Goal: Information Seeking & Learning: Learn about a topic

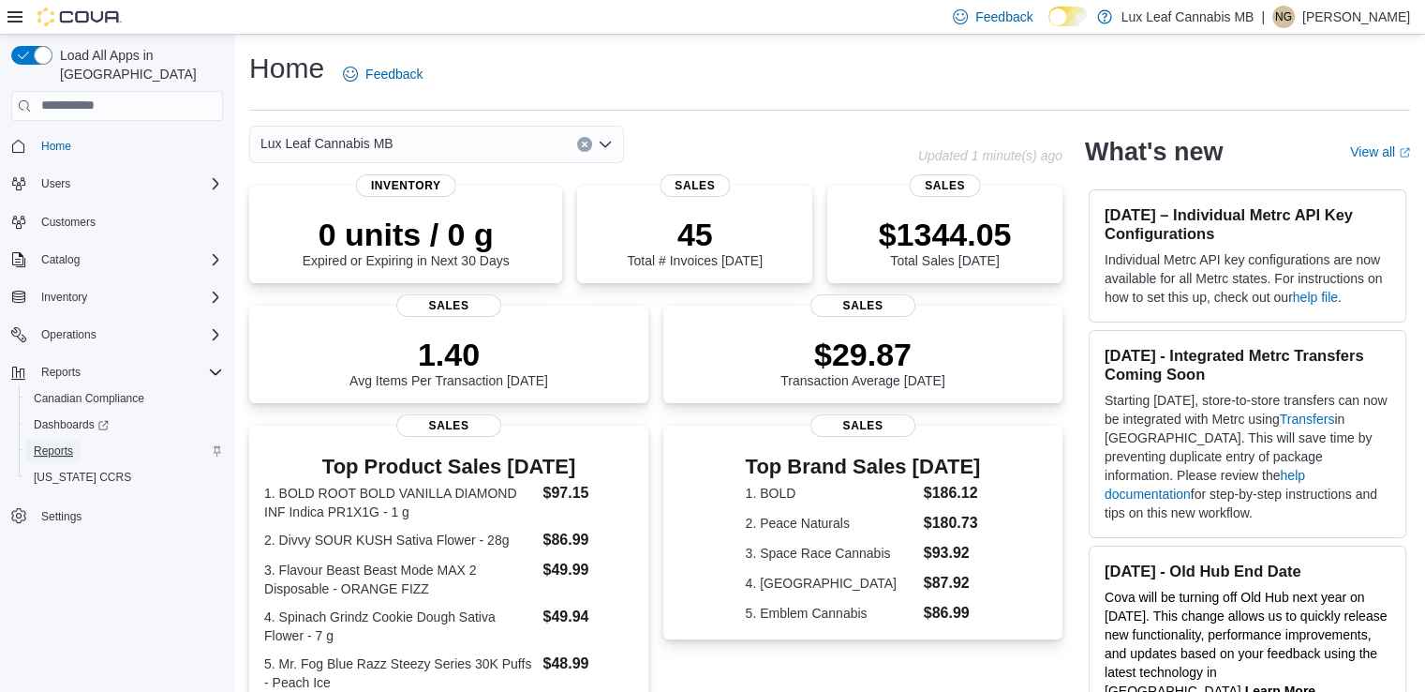
click at [67, 443] on span "Reports" at bounding box center [53, 450] width 39 height 15
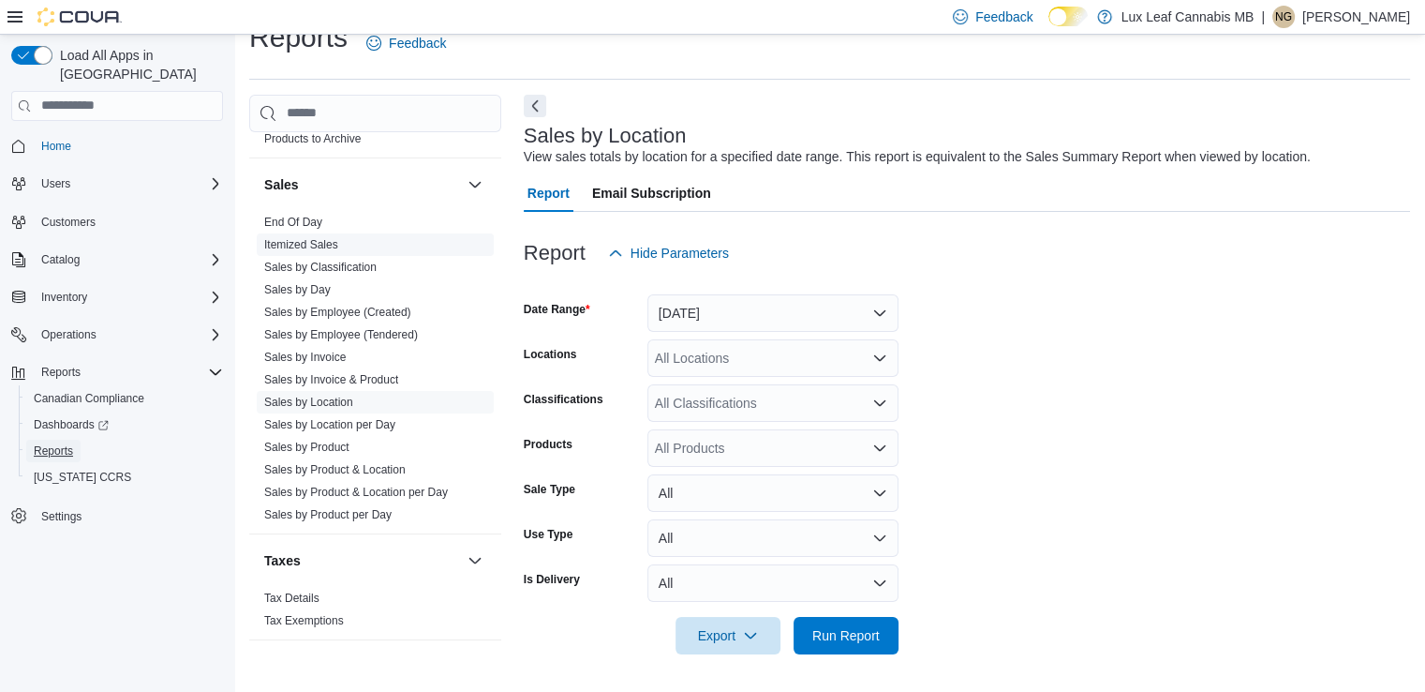
scroll to position [984, 0]
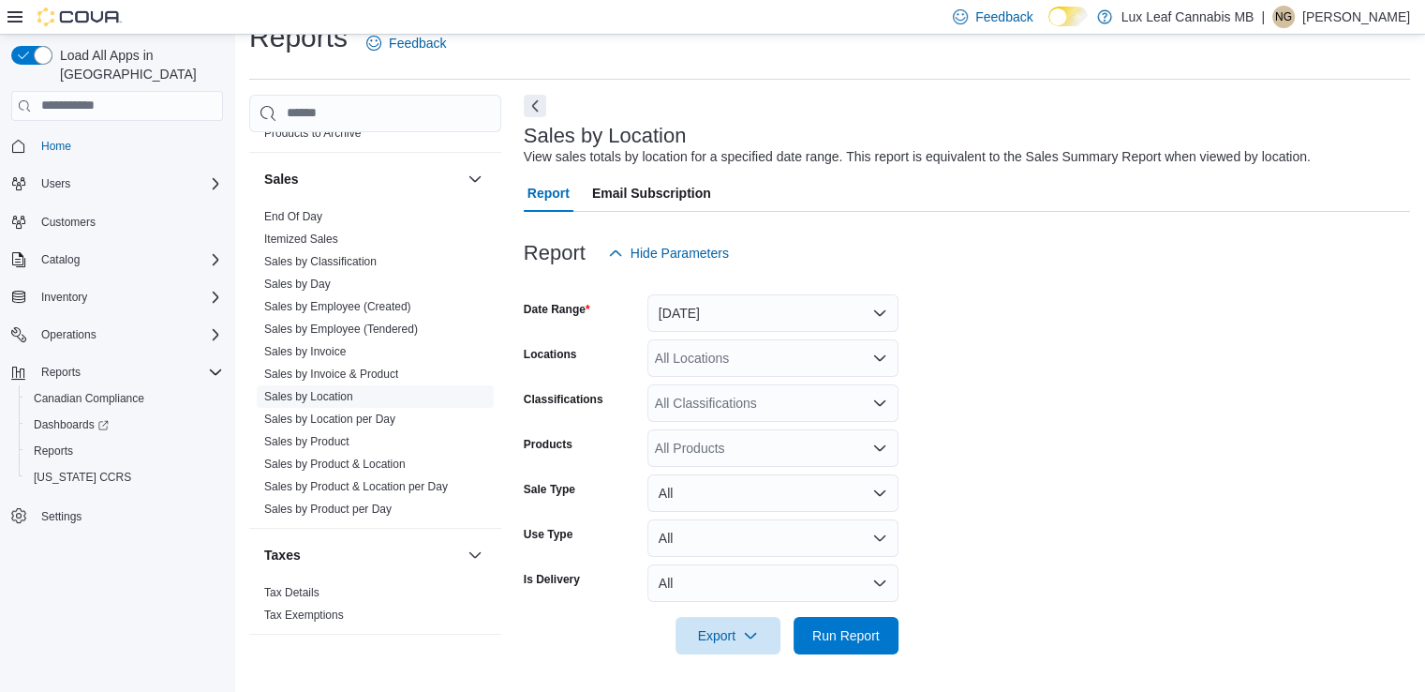
click at [316, 392] on link "Sales by Location" at bounding box center [308, 396] width 89 height 13
click at [886, 308] on button "[DATE]" at bounding box center [773, 312] width 251 height 37
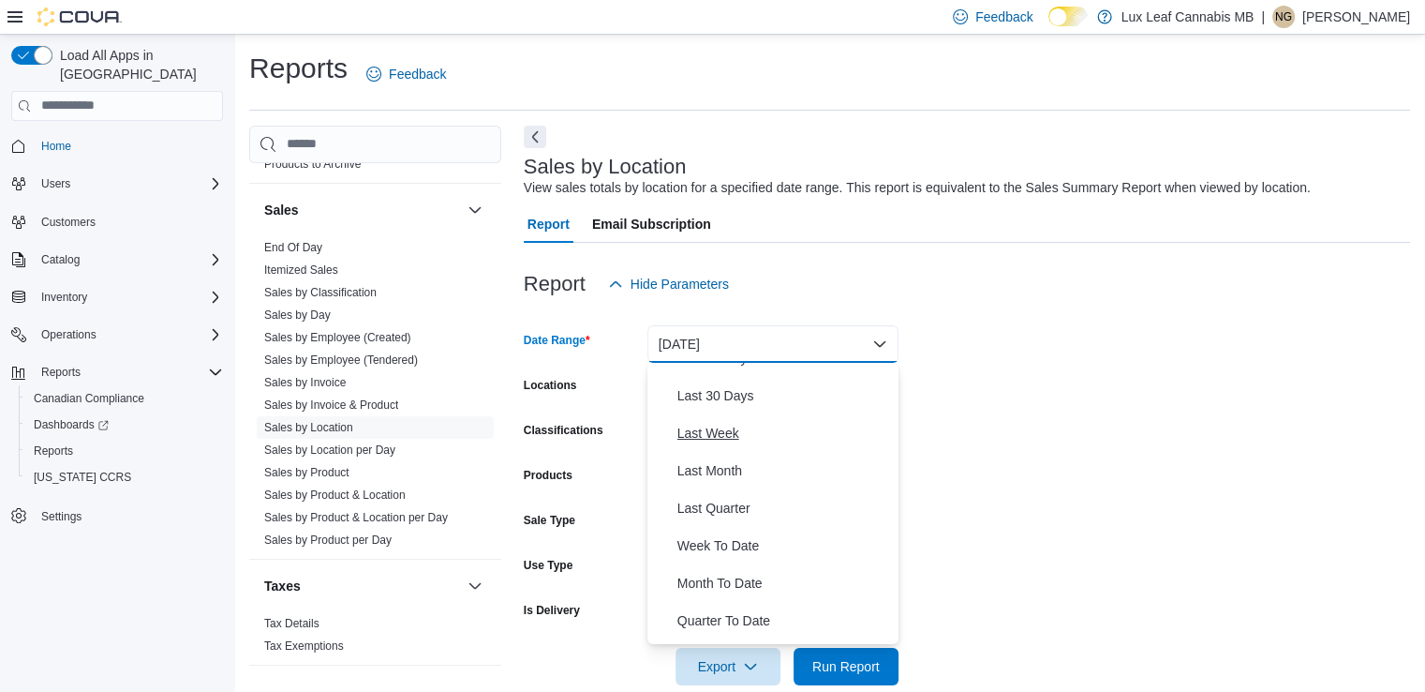
scroll to position [281, 0]
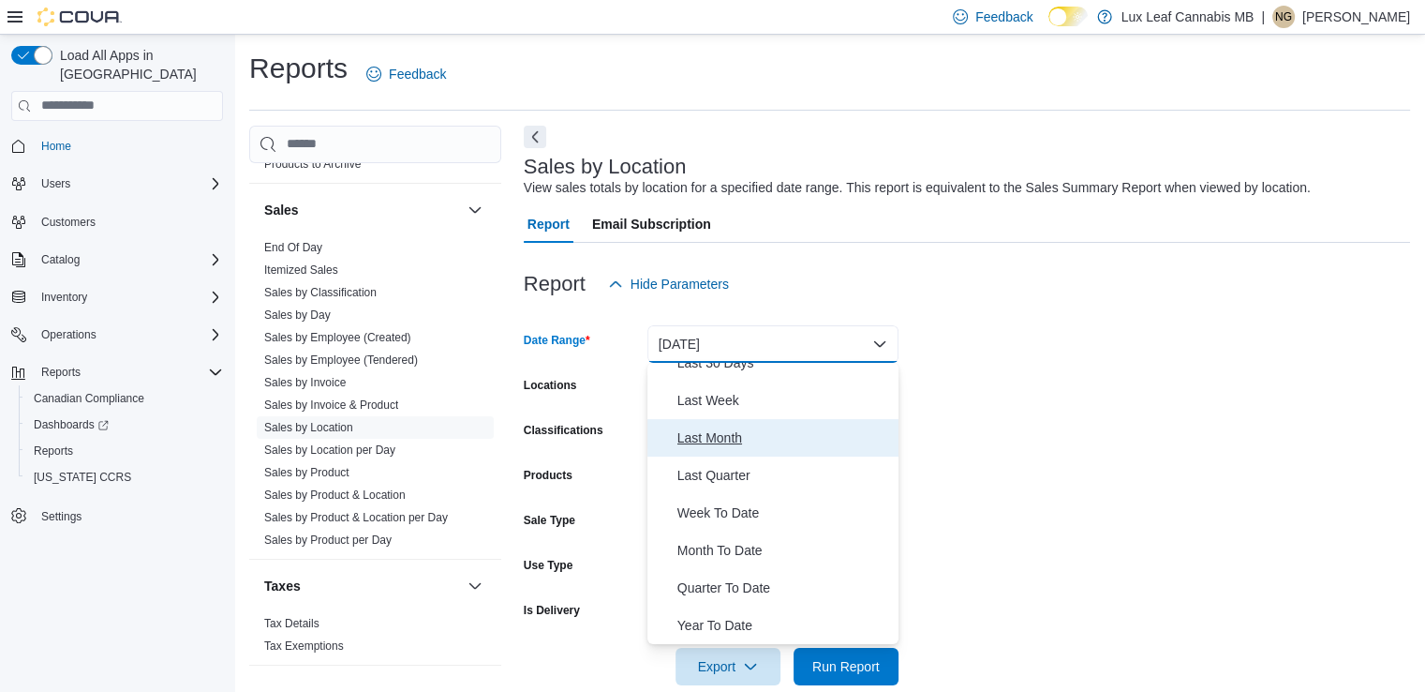
click at [707, 435] on span "Last Month" at bounding box center [785, 437] width 214 height 22
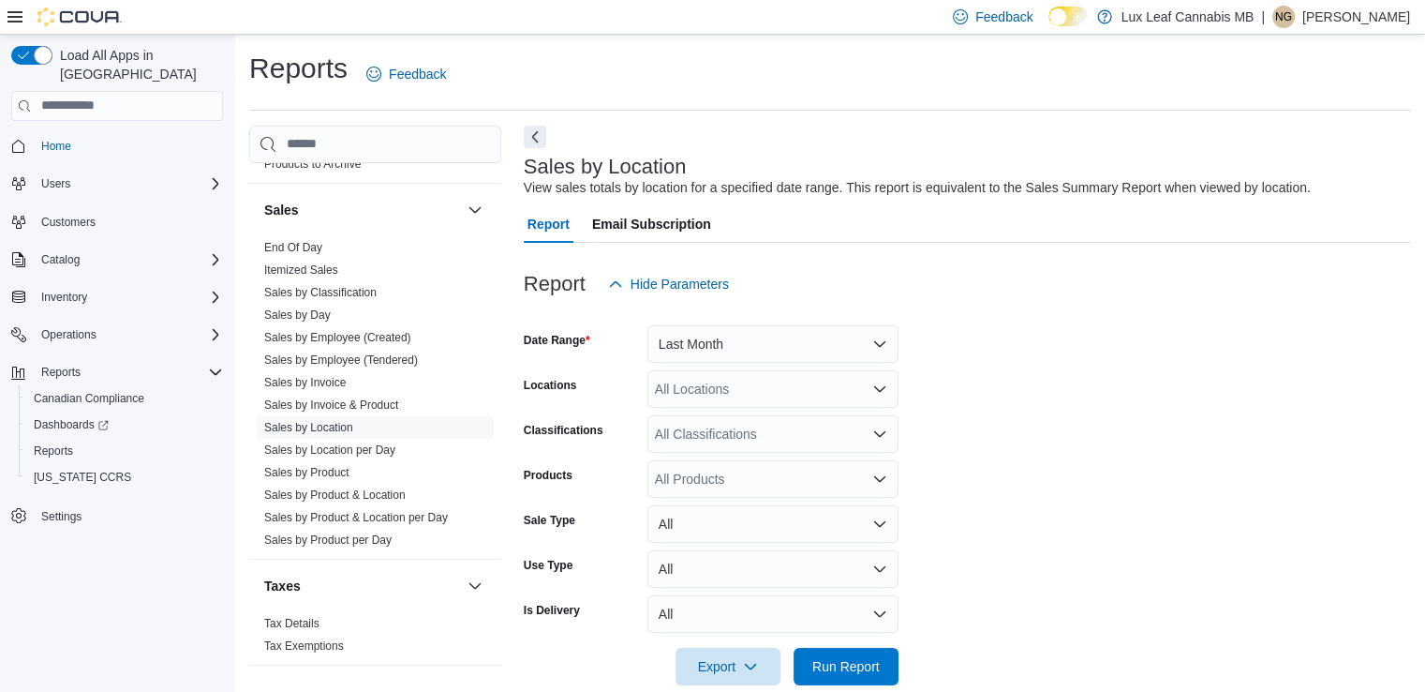
click at [1058, 446] on form "Date Range Last Month Locations All Locations Classifications All Classificatio…" at bounding box center [967, 494] width 886 height 382
click at [879, 385] on icon "Open list of options" at bounding box center [879, 388] width 15 height 15
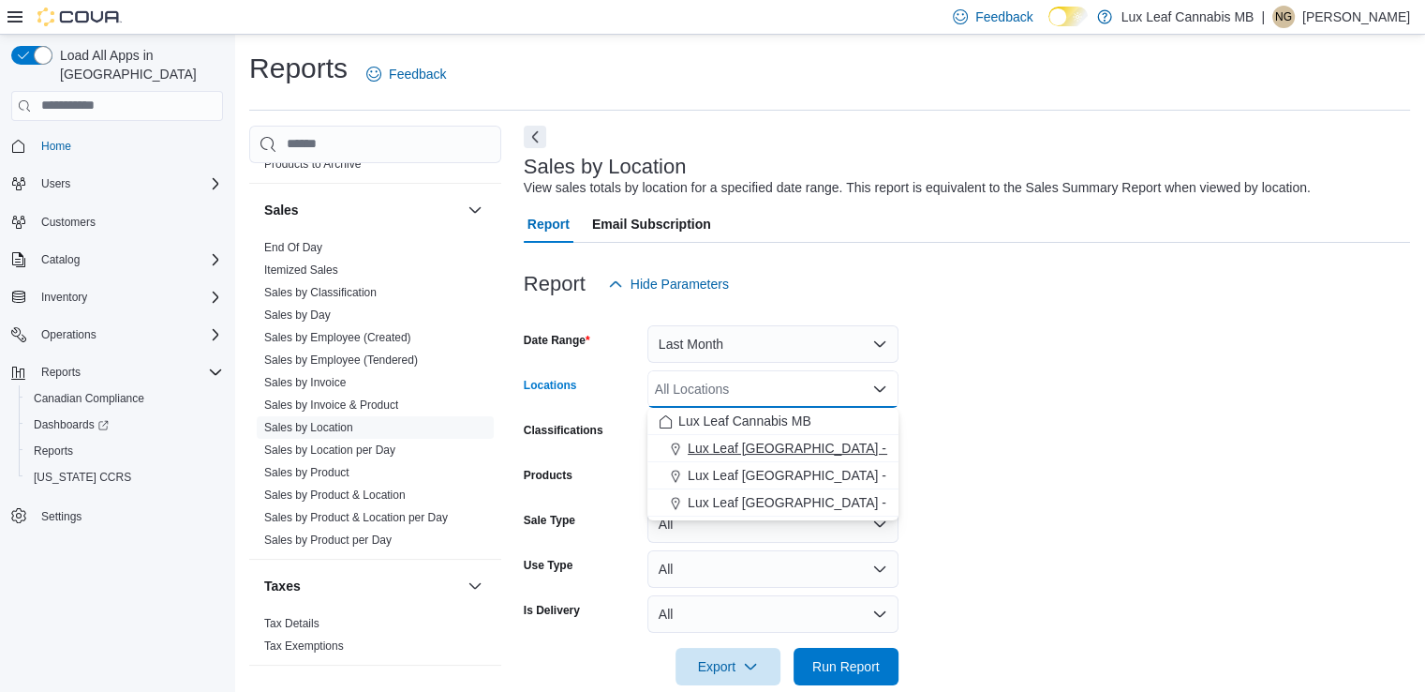
click at [843, 442] on span "Lux Leaf [GEOGRAPHIC_DATA] - [GEOGRAPHIC_DATA]" at bounding box center [857, 448] width 339 height 19
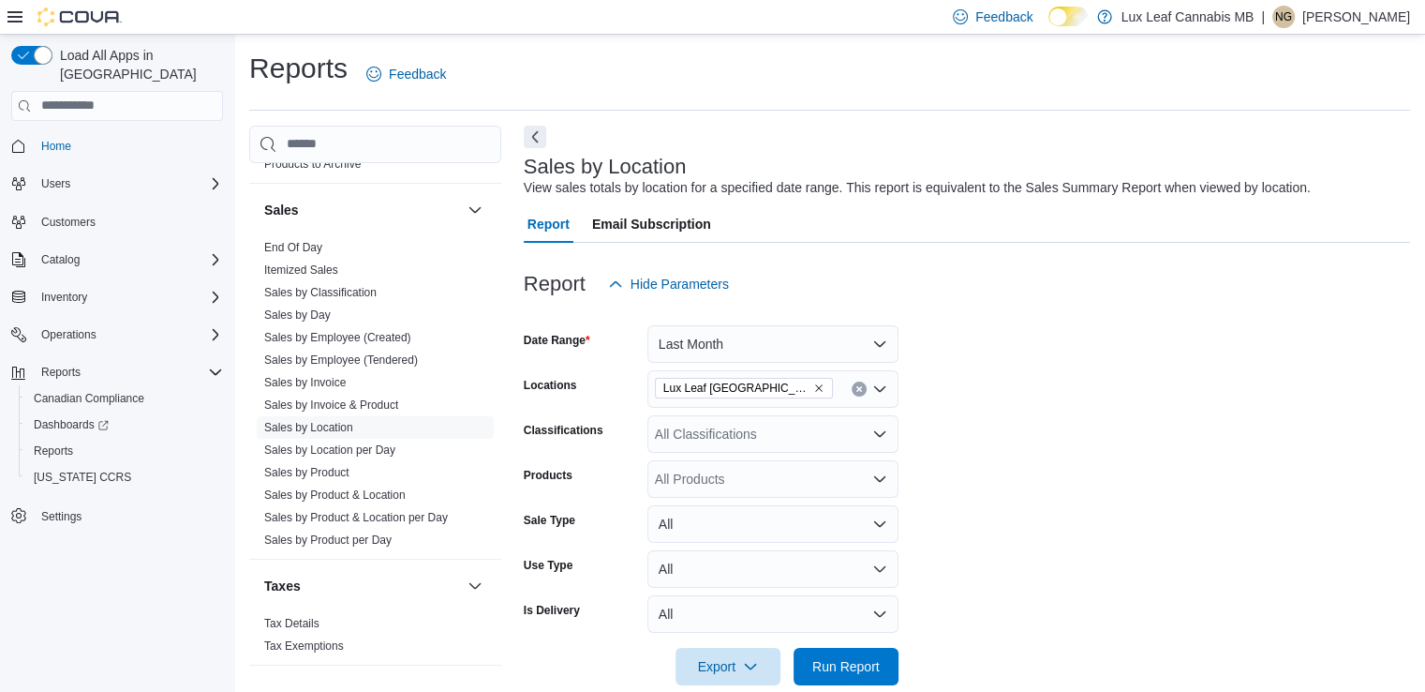
click at [985, 454] on form "Date Range Last Month Locations Lux Leaf [GEOGRAPHIC_DATA] - Bridgewater Classi…" at bounding box center [967, 494] width 886 height 382
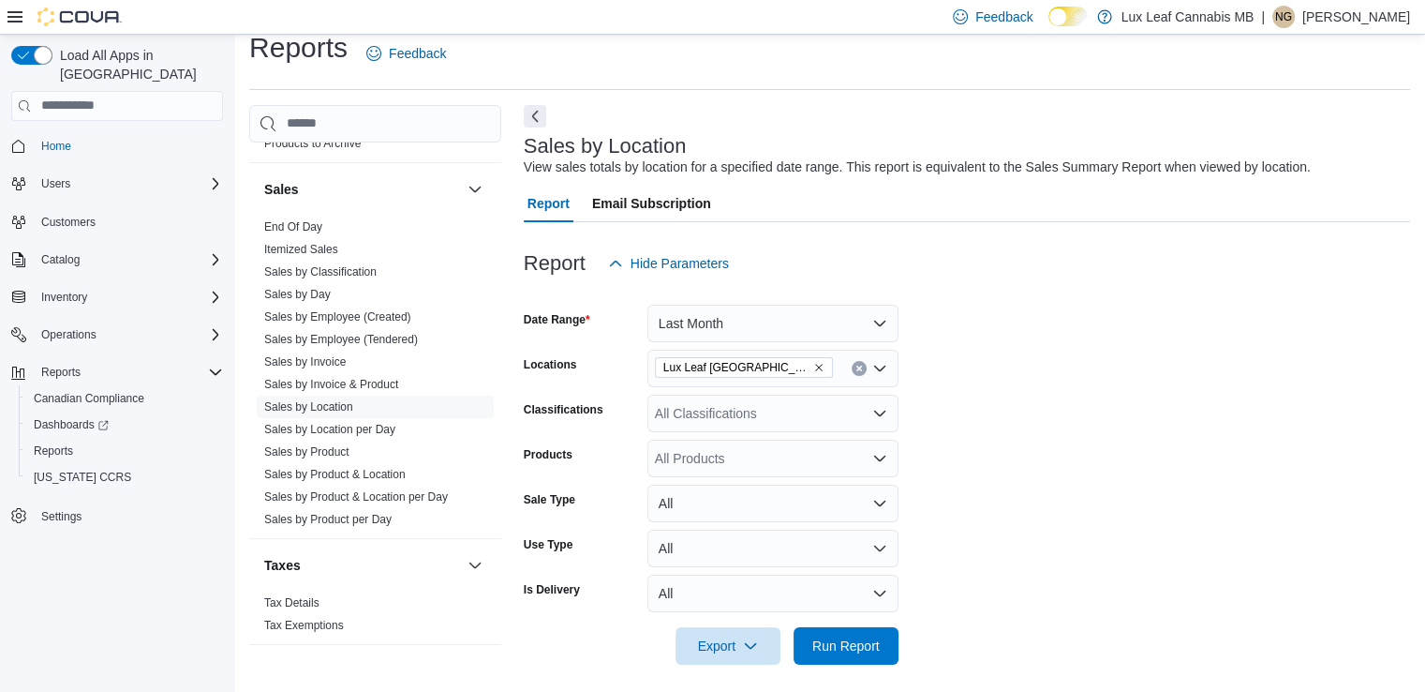
scroll to position [31, 0]
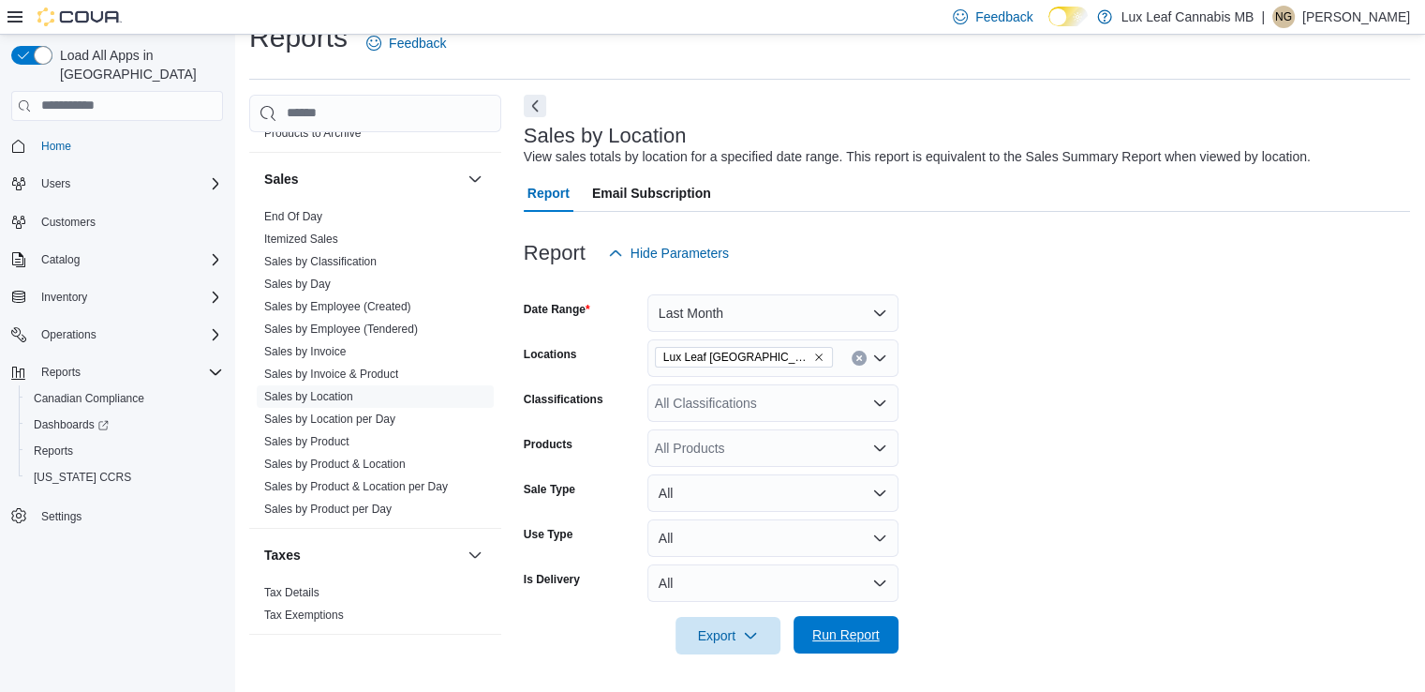
click at [851, 618] on span "Run Report" at bounding box center [846, 634] width 82 height 37
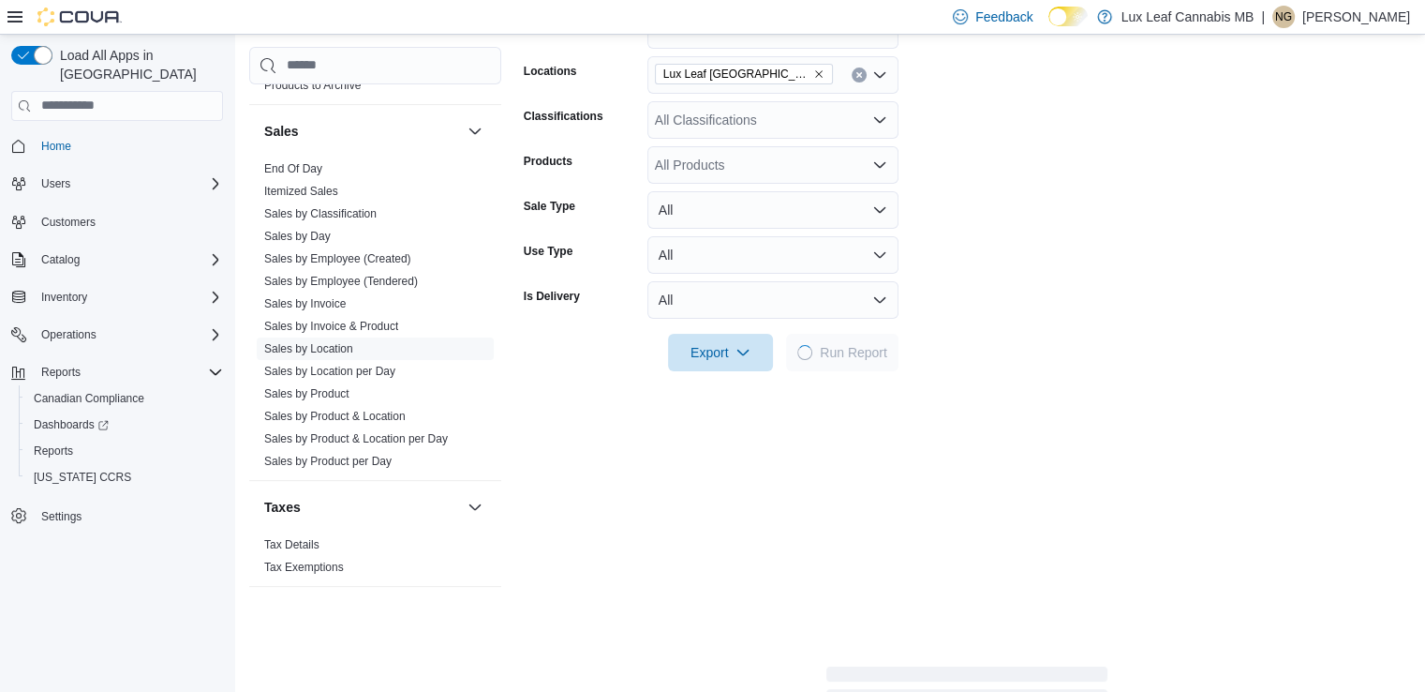
scroll to position [406, 0]
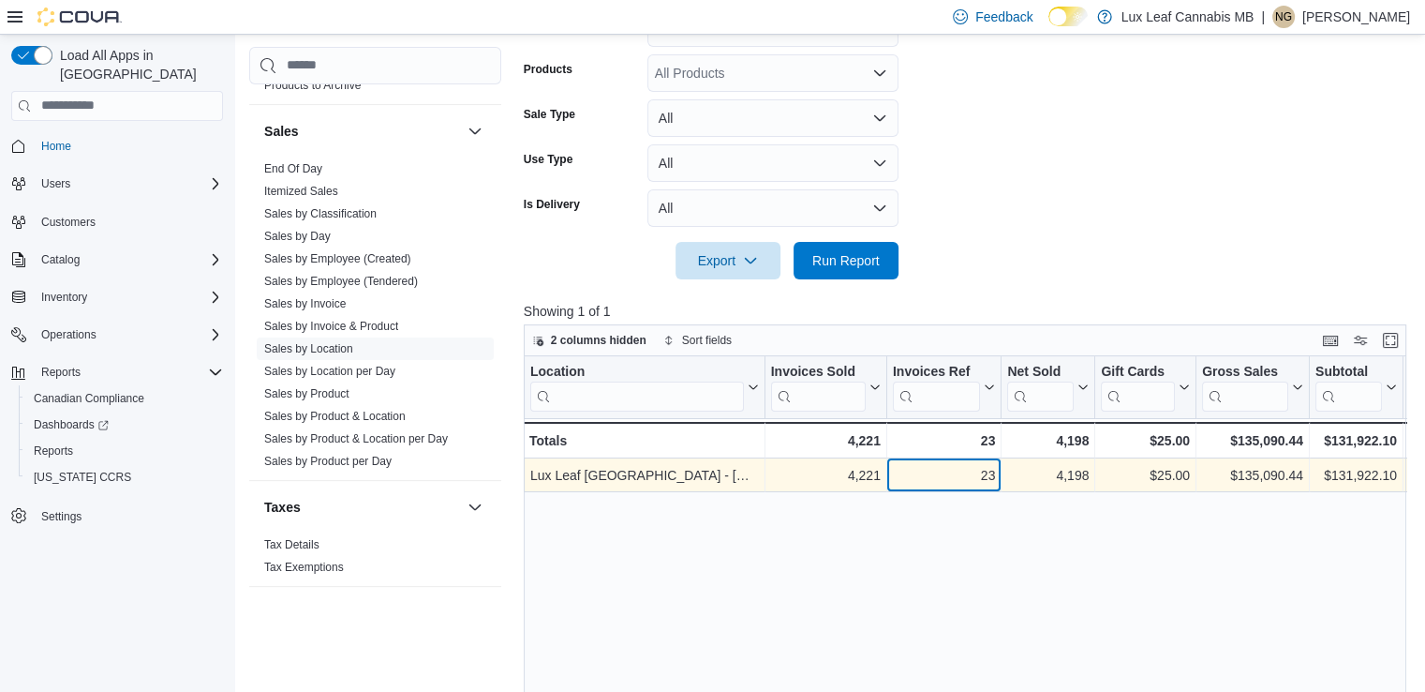
click at [972, 471] on div "23" at bounding box center [944, 475] width 102 height 22
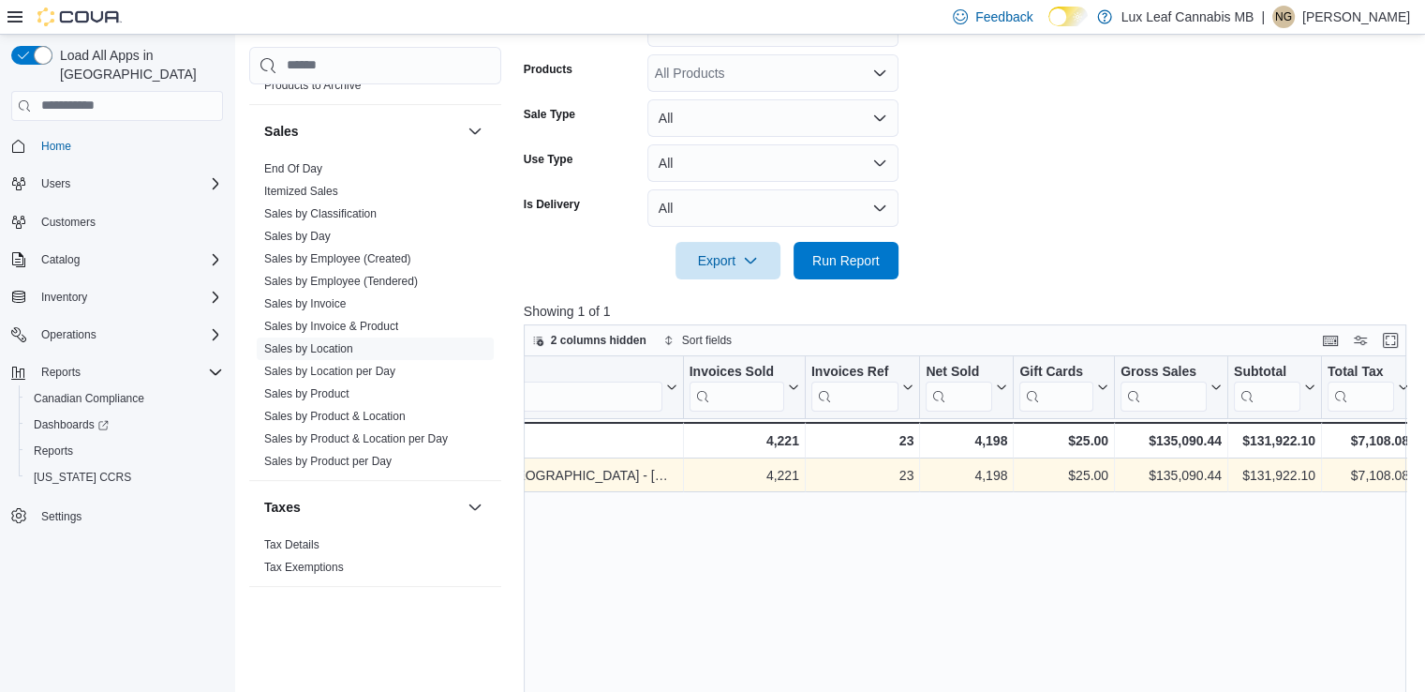
scroll to position [0, 206]
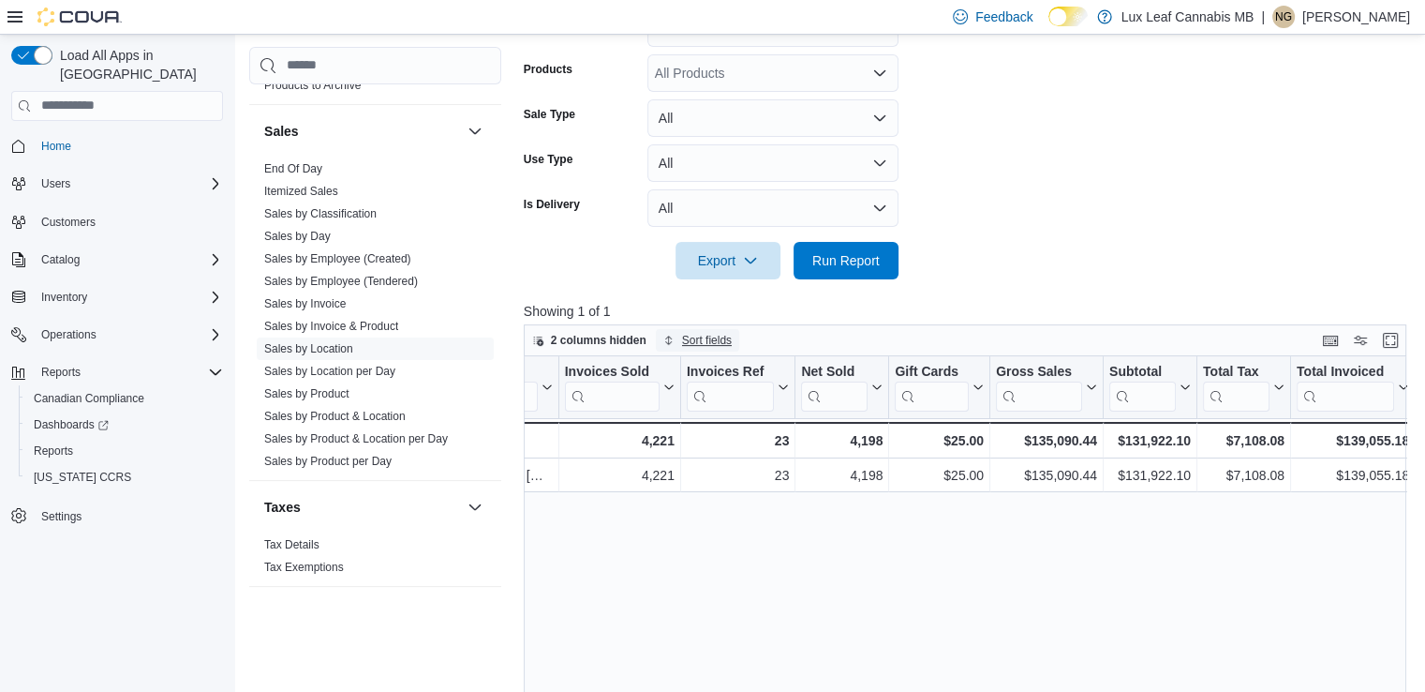
click at [696, 338] on span "Sort fields" at bounding box center [707, 340] width 50 height 15
click at [738, 413] on span "Pick fields to sort by" at bounding box center [713, 412] width 100 height 15
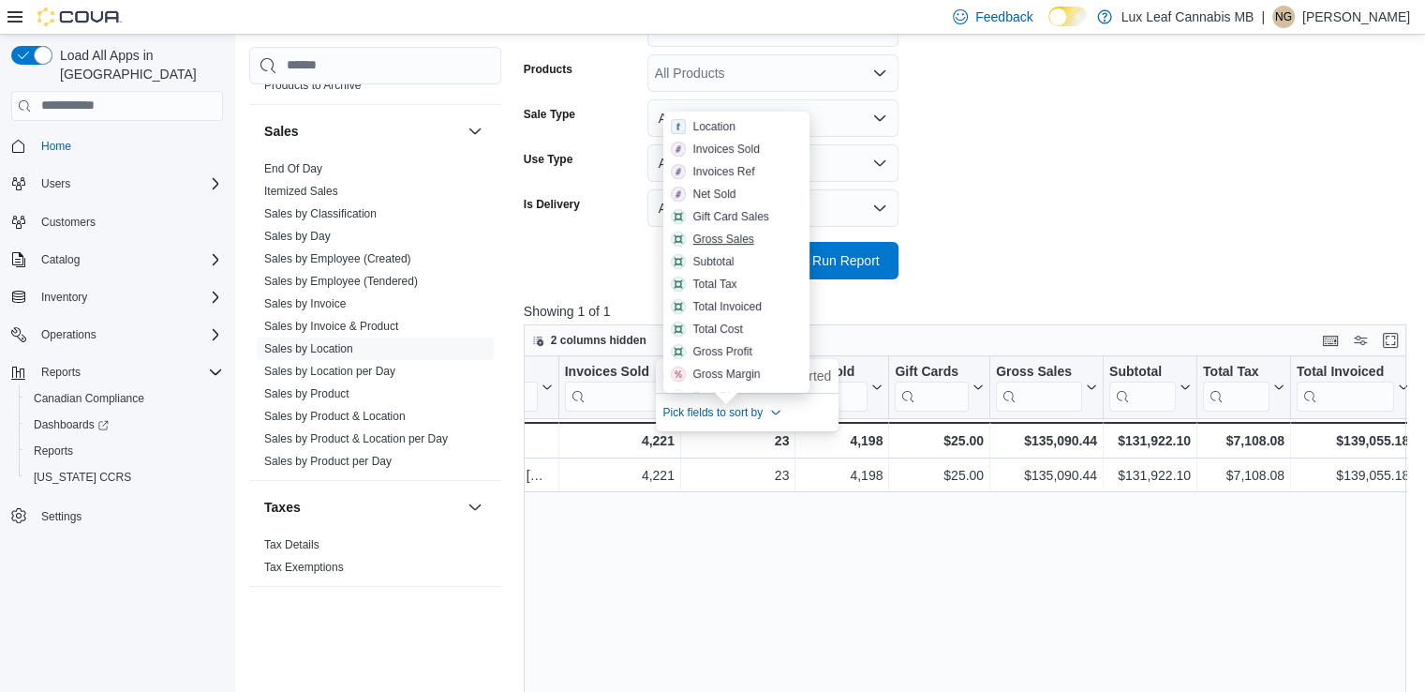
scroll to position [312, 0]
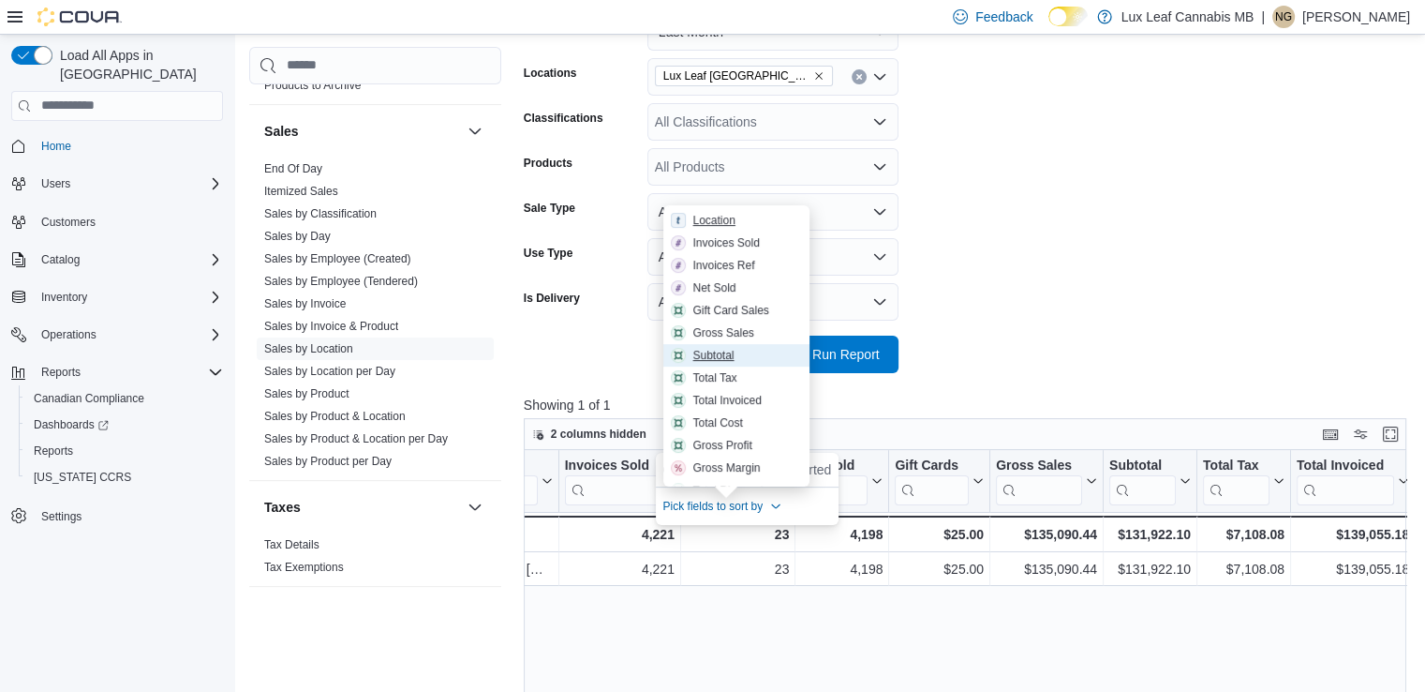
drag, startPoint x: 720, startPoint y: 358, endPoint x: 737, endPoint y: 209, distance: 150.1
click at [737, 209] on div "Location Invoices Sold Invoices Ref Net Sold Gift Card Sales Gross Sales Subtot…" at bounding box center [736, 345] width 147 height 281
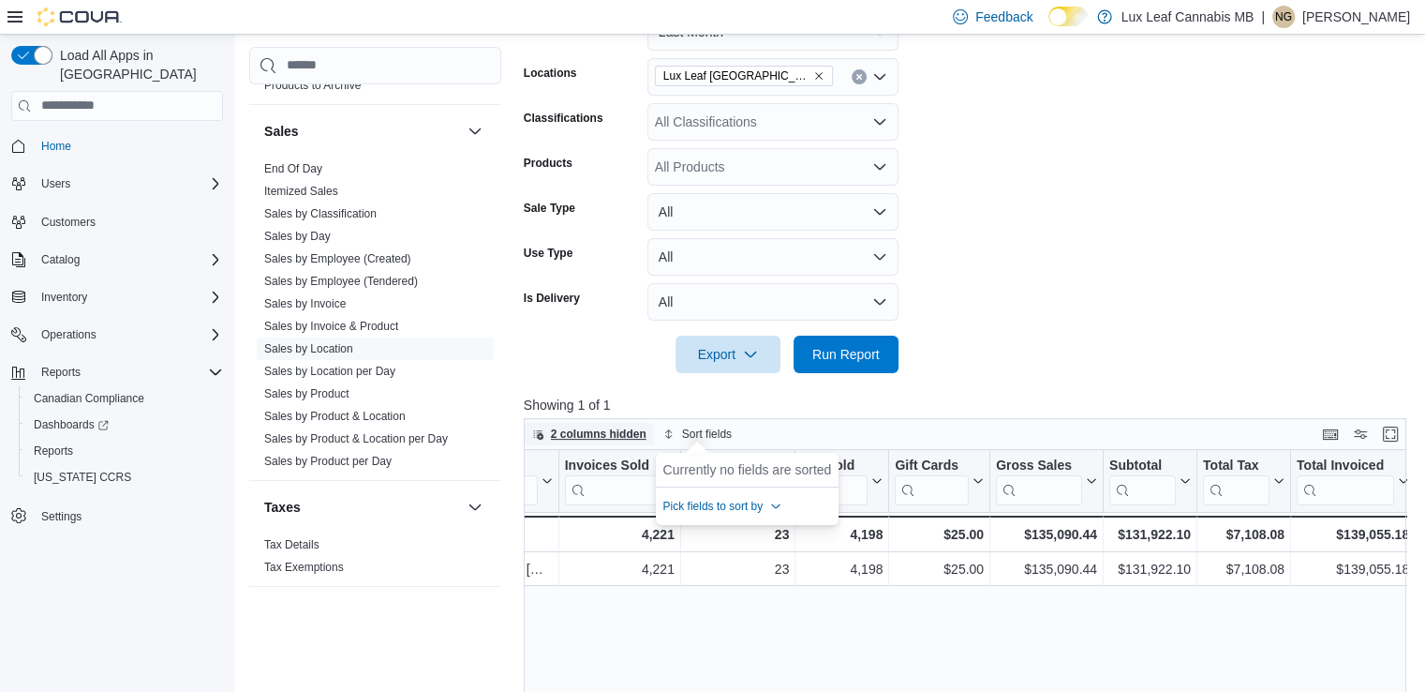
click at [620, 436] on span "2 columns hidden" at bounding box center [599, 433] width 96 height 15
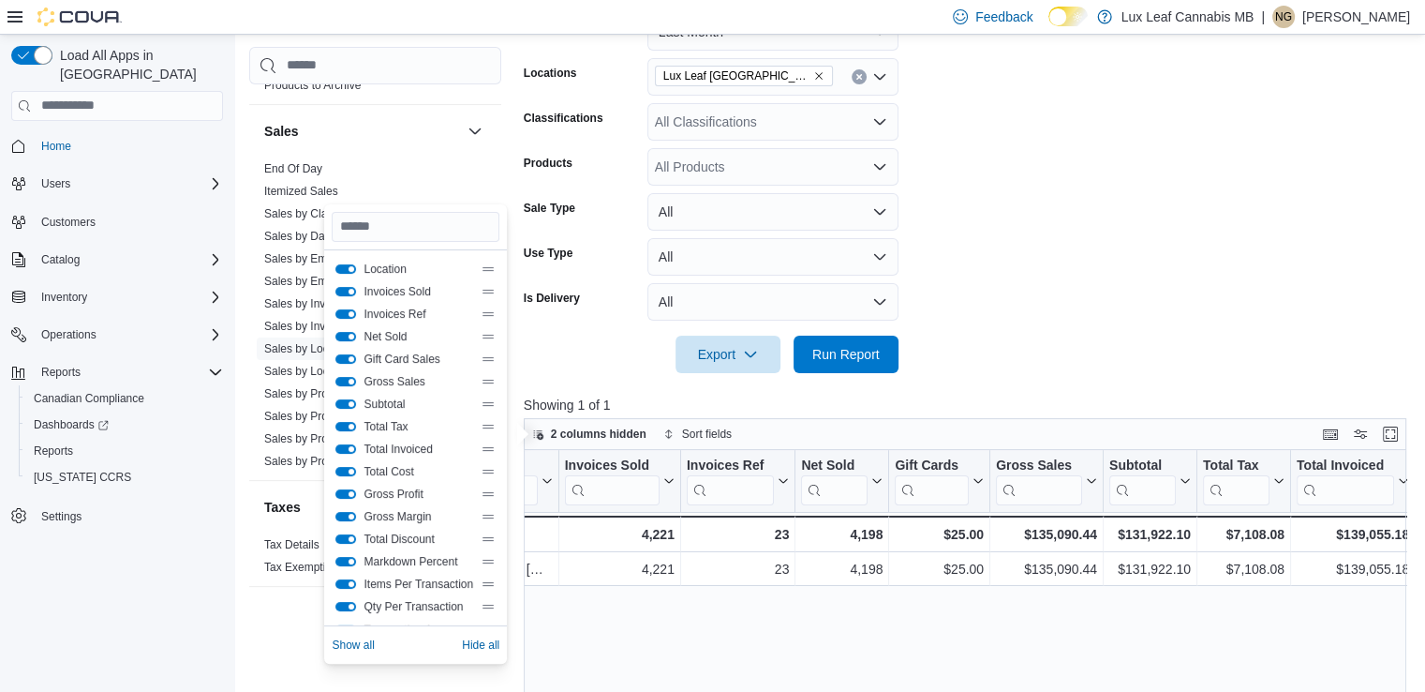
click at [488, 410] on div "Subtotal" at bounding box center [416, 404] width 168 height 22
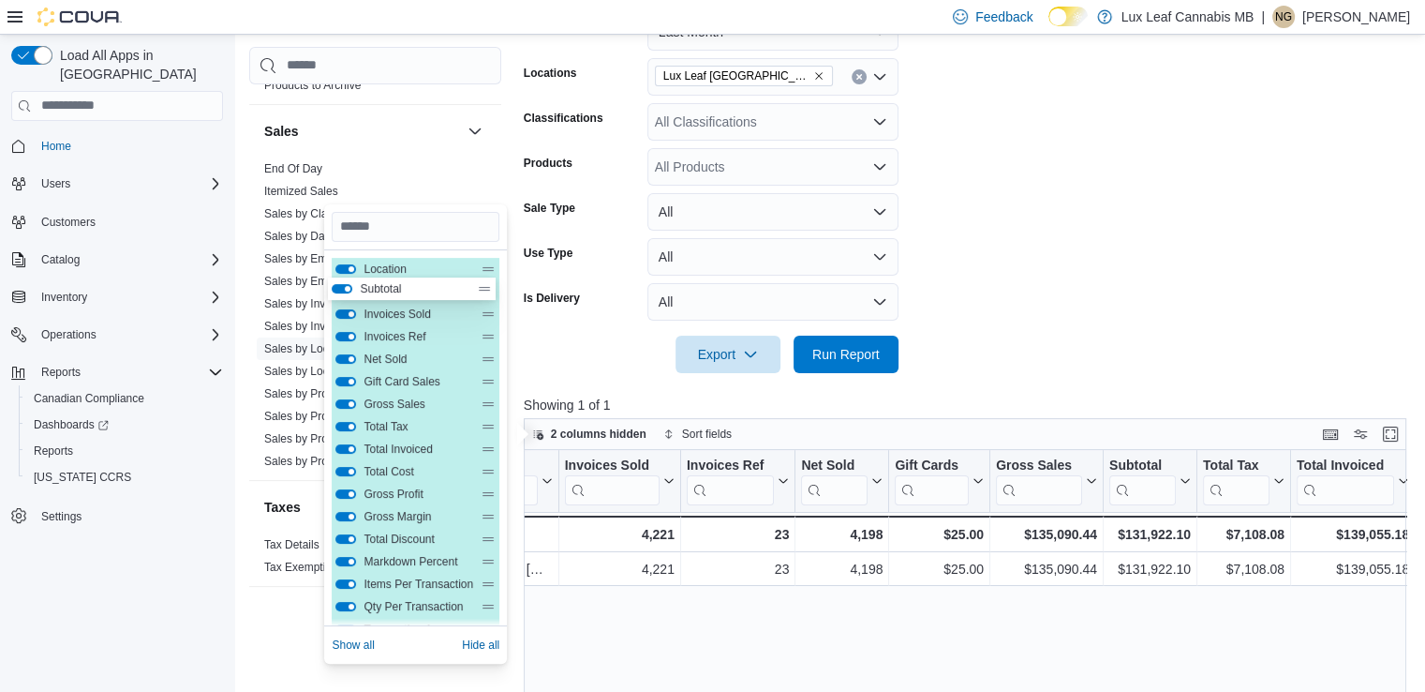
drag, startPoint x: 487, startPoint y: 406, endPoint x: 484, endPoint y: 286, distance: 120.0
click at [484, 286] on div "Location Invoices Sold Invoices Ref Net Sold Gift Card Sales Gross Sales Subtot…" at bounding box center [416, 595] width 168 height 675
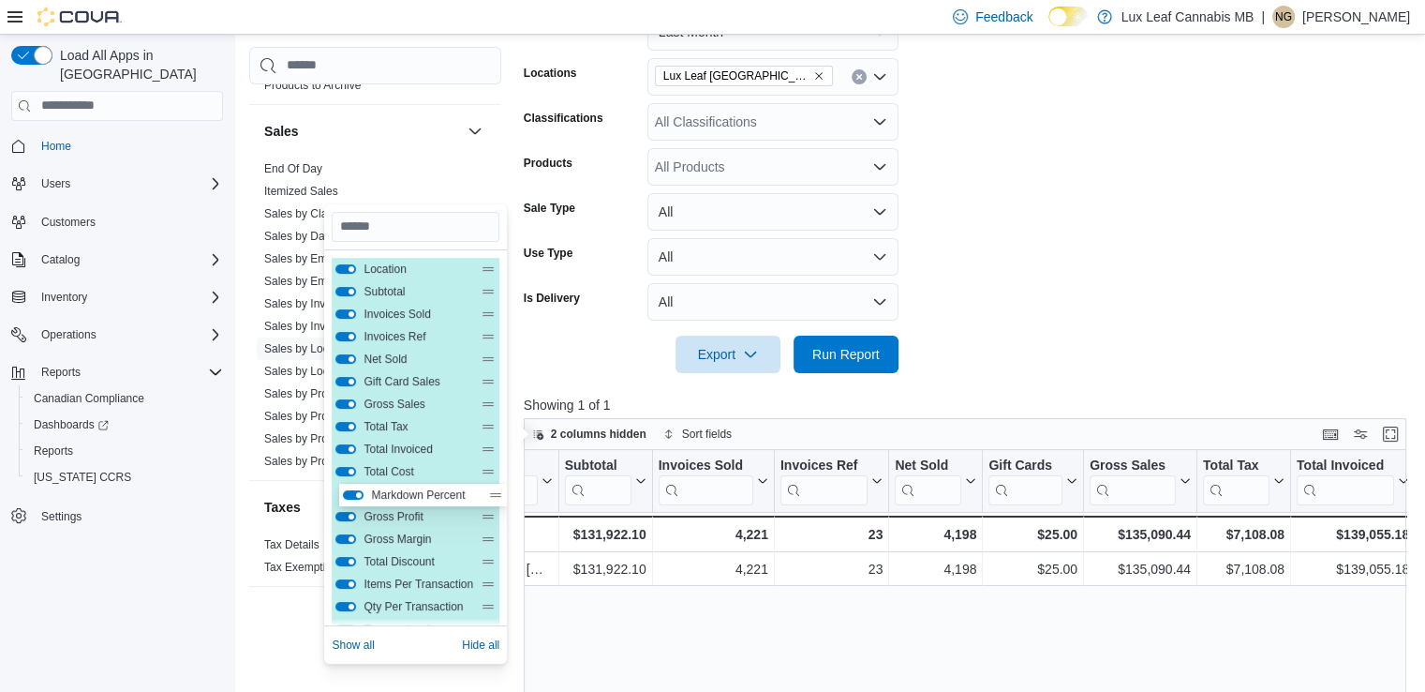
scroll to position [315, 0]
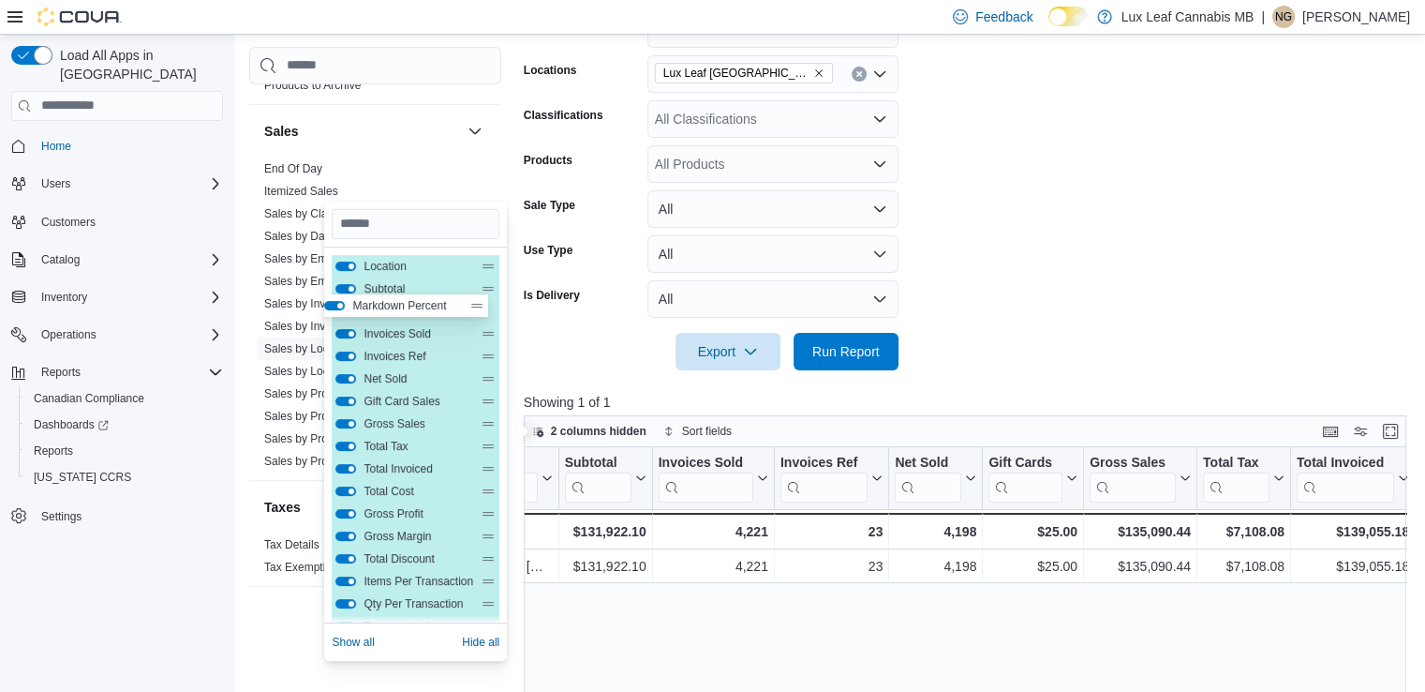
drag, startPoint x: 490, startPoint y: 566, endPoint x: 481, endPoint y: 305, distance: 261.6
click at [481, 305] on div "Location Subtotal Invoices Sold Invoices Ref Net Sold Gift Card Sales Gross Sal…" at bounding box center [416, 592] width 168 height 675
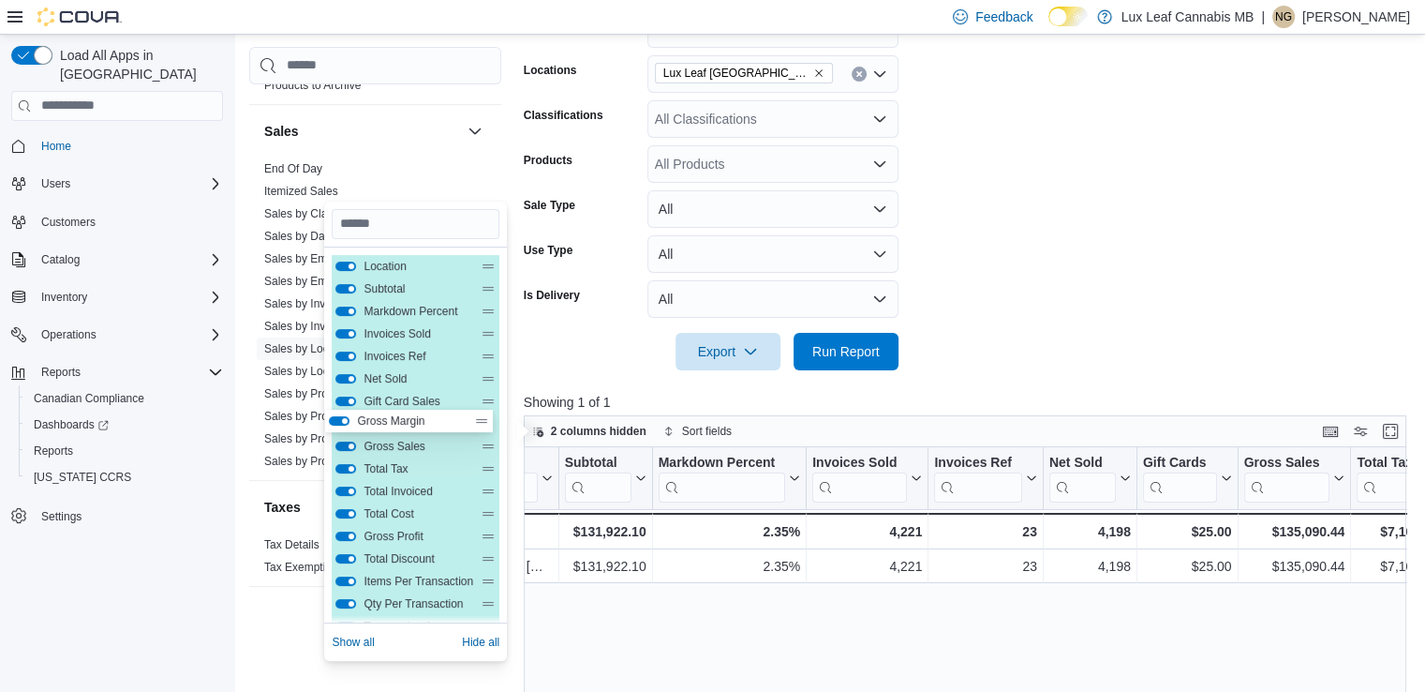
scroll to position [317, 0]
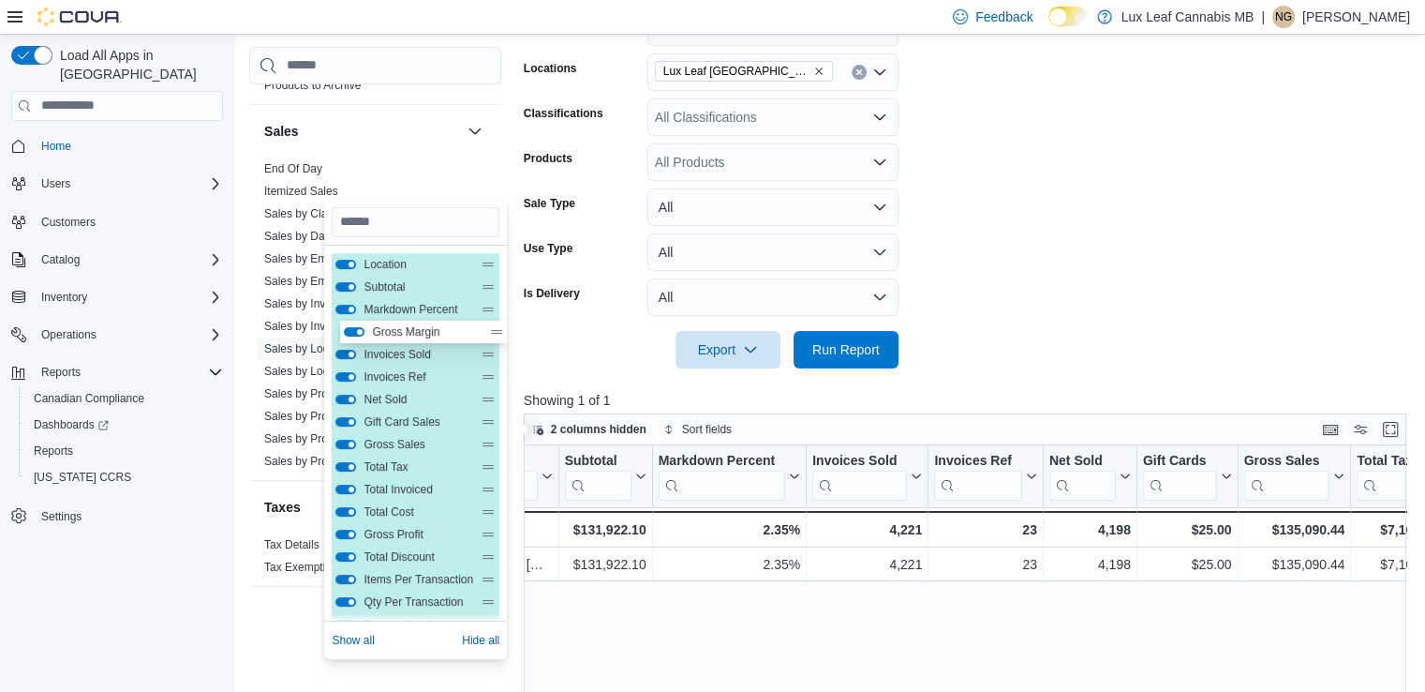
drag, startPoint x: 487, startPoint y: 541, endPoint x: 496, endPoint y: 331, distance: 210.1
click at [496, 331] on div "Location Subtotal Markdown Percent Invoices Sold Invoices Ref Net Sold Gift Car…" at bounding box center [416, 590] width 168 height 675
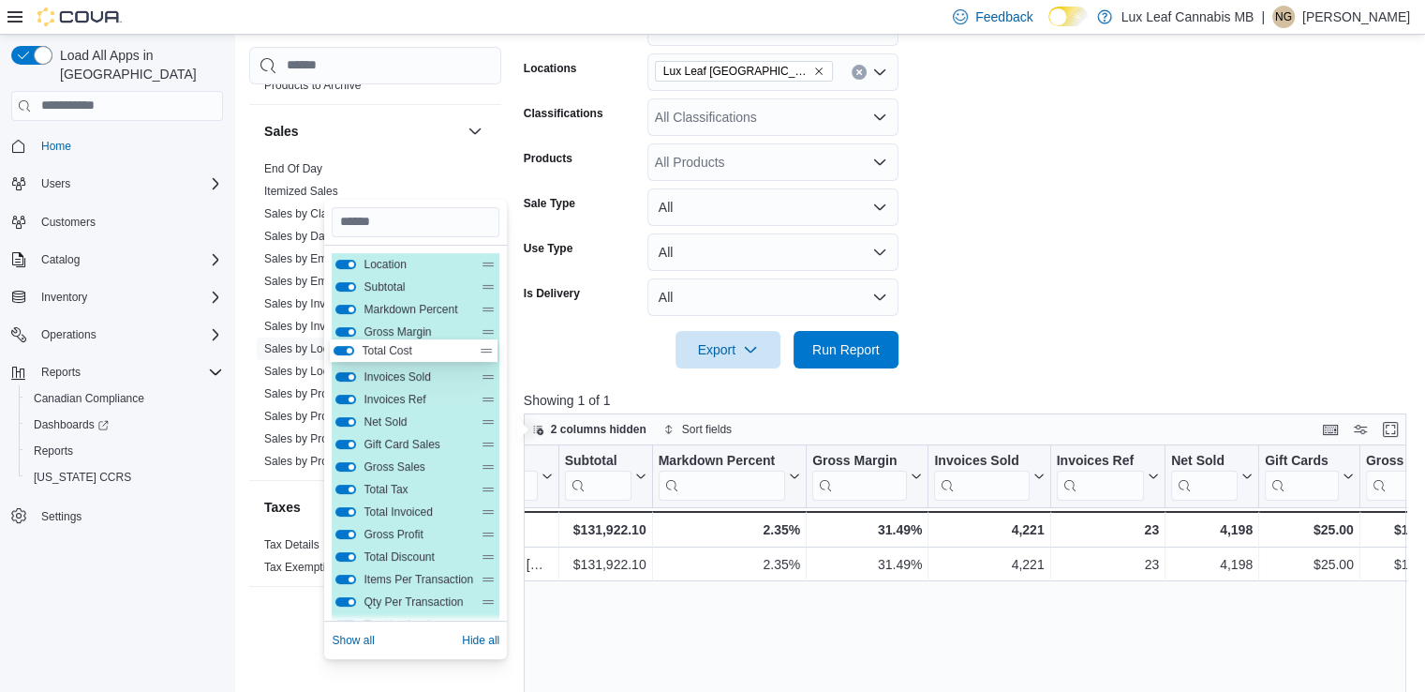
drag, startPoint x: 491, startPoint y: 518, endPoint x: 489, endPoint y: 352, distance: 165.9
click at [489, 352] on div "Location Subtotal Markdown Percent Gross Margin Invoices Sold Invoices Ref Net …" at bounding box center [416, 590] width 168 height 675
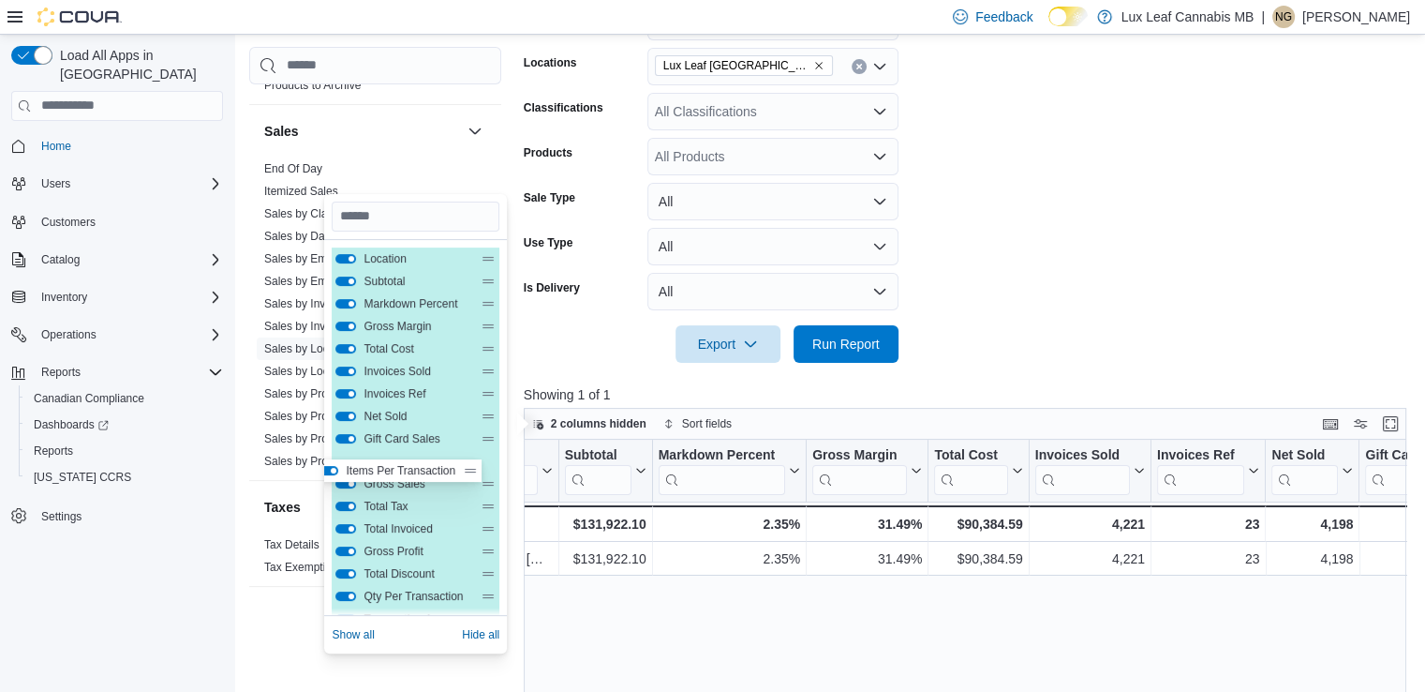
scroll to position [0, 0]
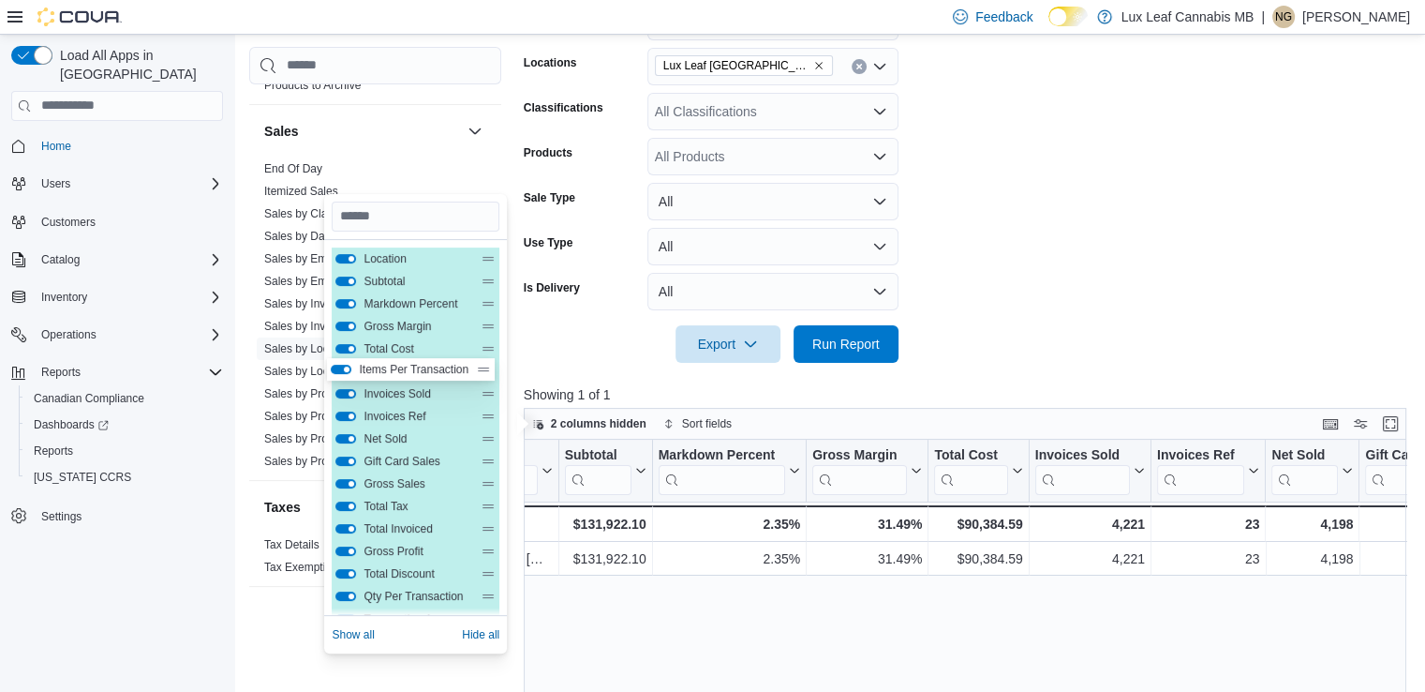
drag, startPoint x: 491, startPoint y: 584, endPoint x: 488, endPoint y: 370, distance: 213.7
click at [488, 370] on div "Location Subtotal Markdown Percent Gross Margin Total Cost Invoices Sold Invoic…" at bounding box center [416, 584] width 168 height 675
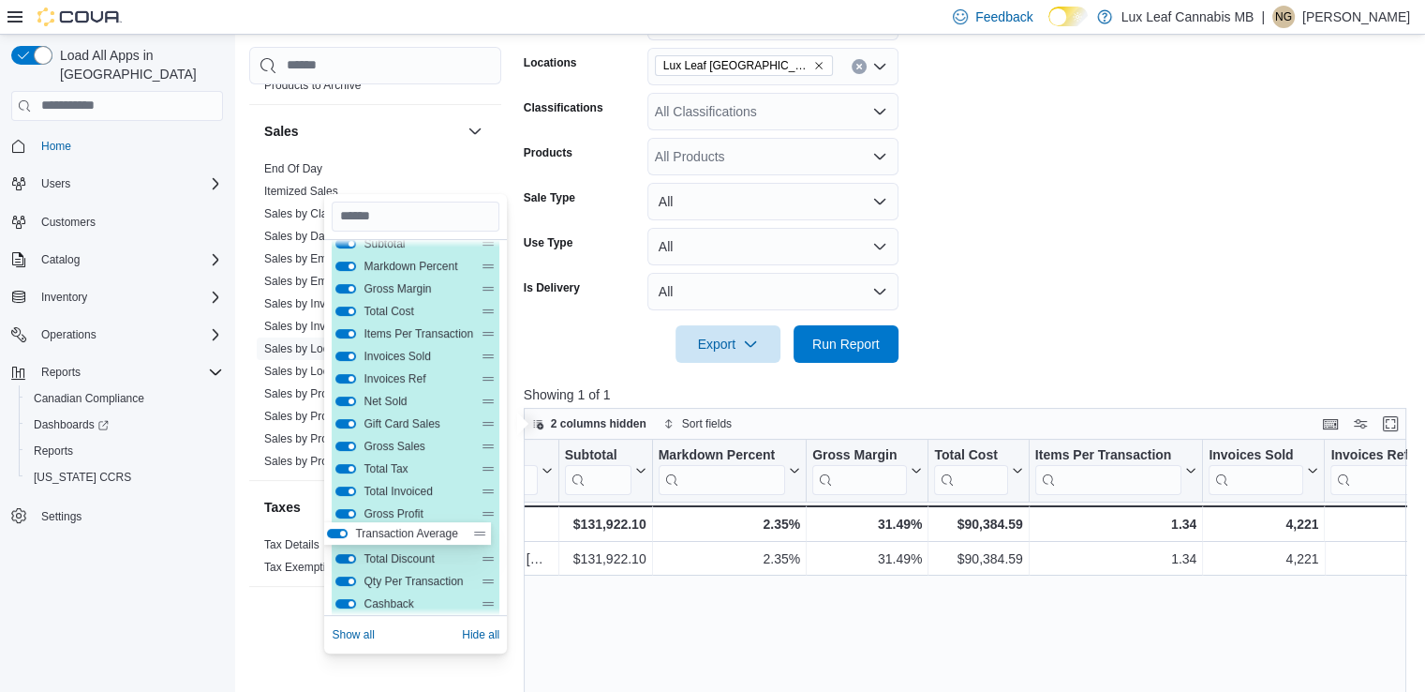
scroll to position [330, 0]
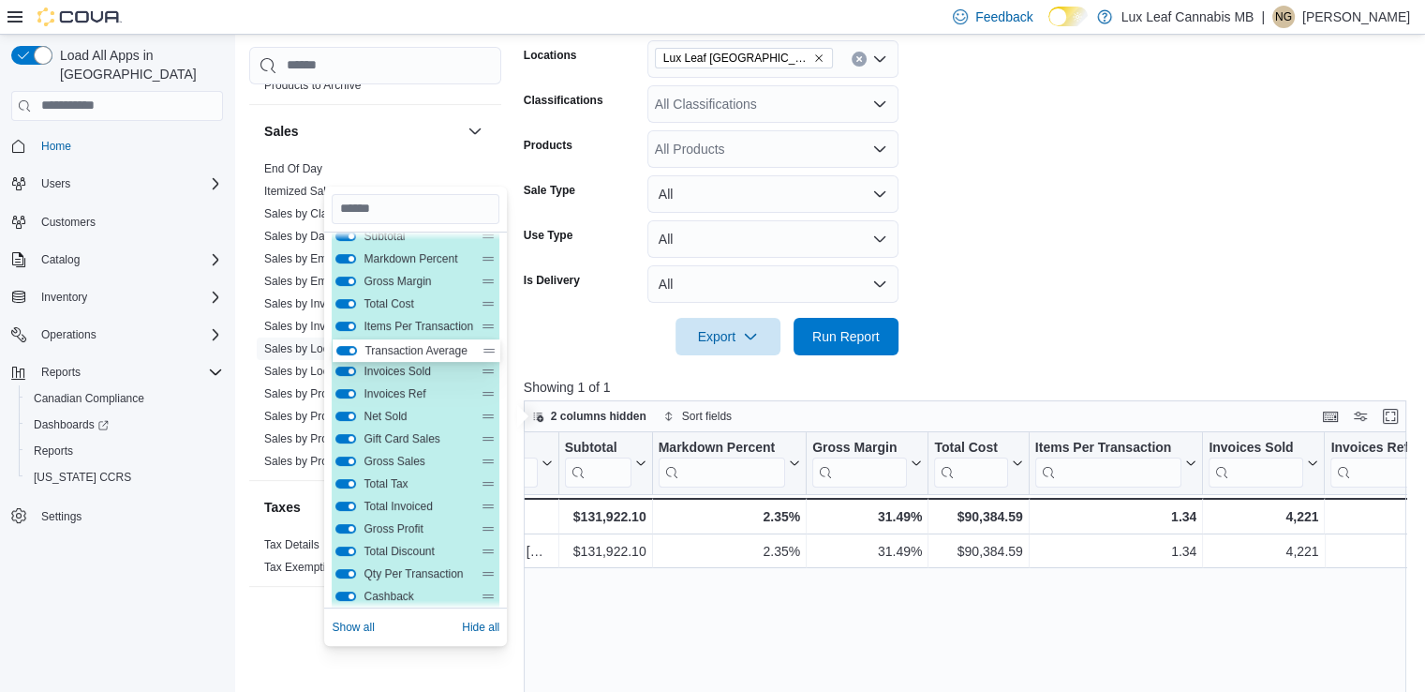
drag, startPoint x: 489, startPoint y: 586, endPoint x: 492, endPoint y: 349, distance: 237.1
click at [492, 349] on div "Location Subtotal Markdown Percent Gross Margin Total Cost Items Per Transactio…" at bounding box center [416, 539] width 168 height 675
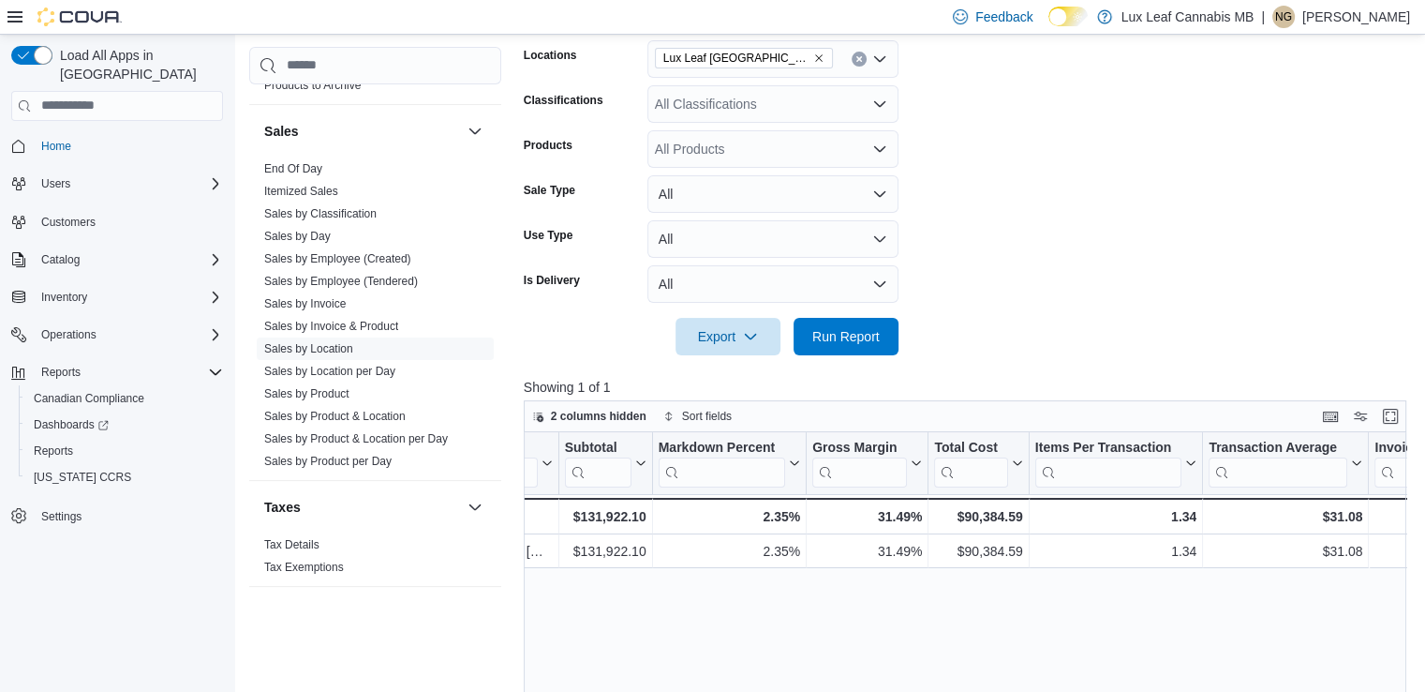
click at [751, 619] on div "Location Click to view column header actions Subtotal Click to view column head…" at bounding box center [970, 692] width 892 height 521
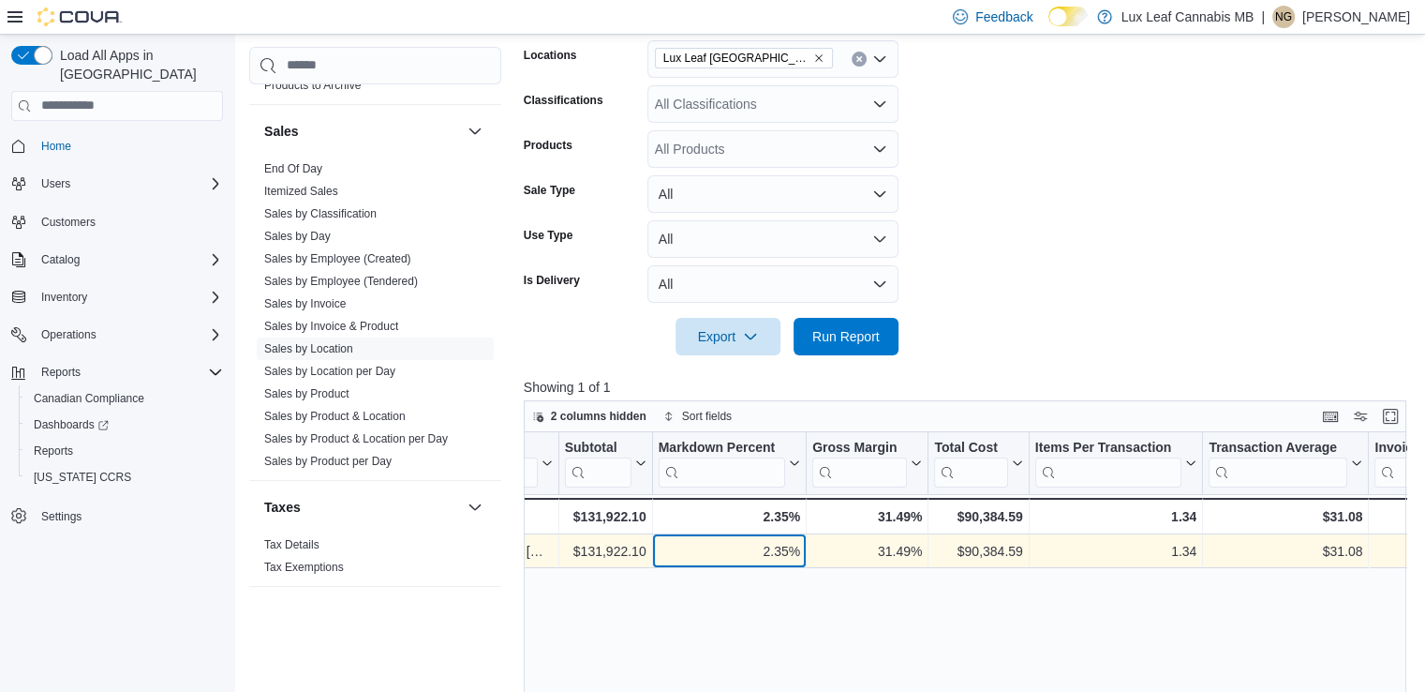
drag, startPoint x: 705, startPoint y: 557, endPoint x: 679, endPoint y: 562, distance: 25.9
click at [679, 562] on div "2.35% - Markdown Percent, column 3, row 1" at bounding box center [729, 551] width 154 height 34
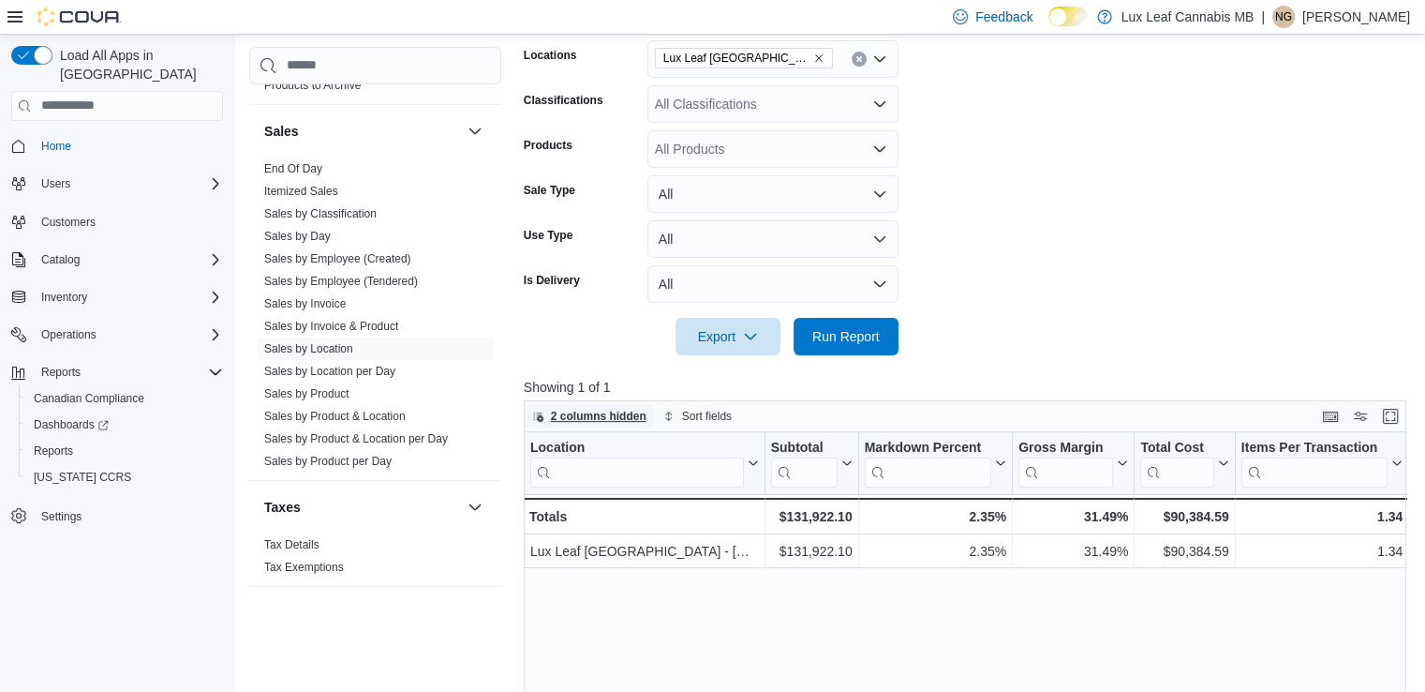
click at [592, 417] on span "2 columns hidden" at bounding box center [599, 416] width 96 height 15
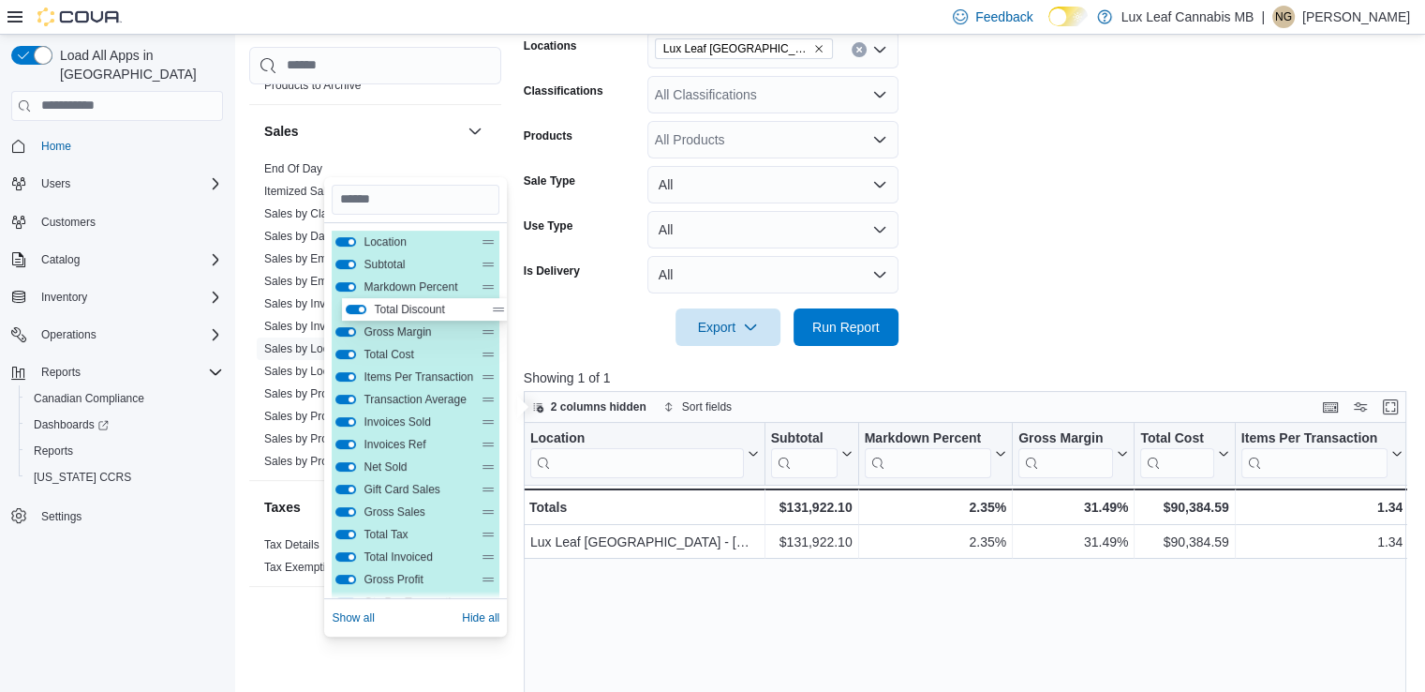
drag, startPoint x: 490, startPoint y: 593, endPoint x: 500, endPoint y: 309, distance: 284.1
click at [500, 309] on div "Location Subtotal Markdown Percent Gross Margin Total Cost Items Per Transactio…" at bounding box center [415, 410] width 183 height 375
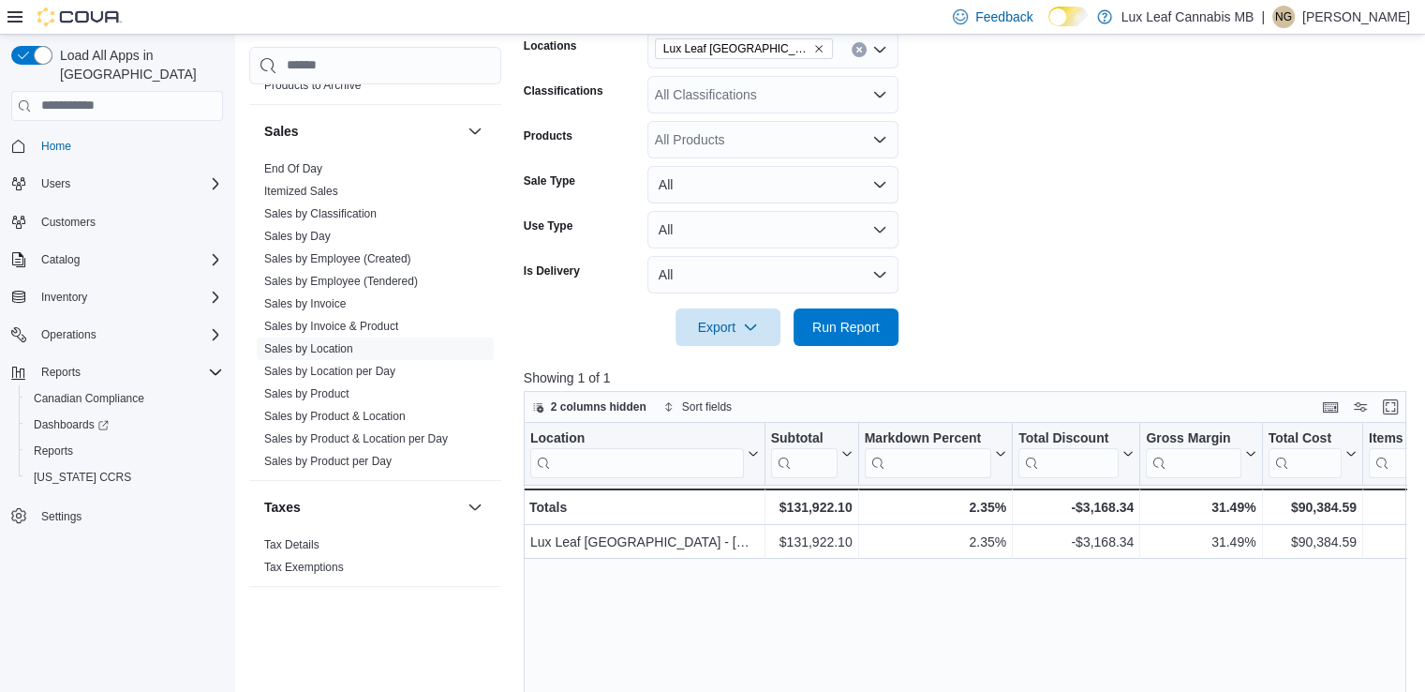
click at [945, 608] on div "Location Click to view column header actions Subtotal Click to view column head…" at bounding box center [970, 683] width 892 height 521
